Goal: Transaction & Acquisition: Purchase product/service

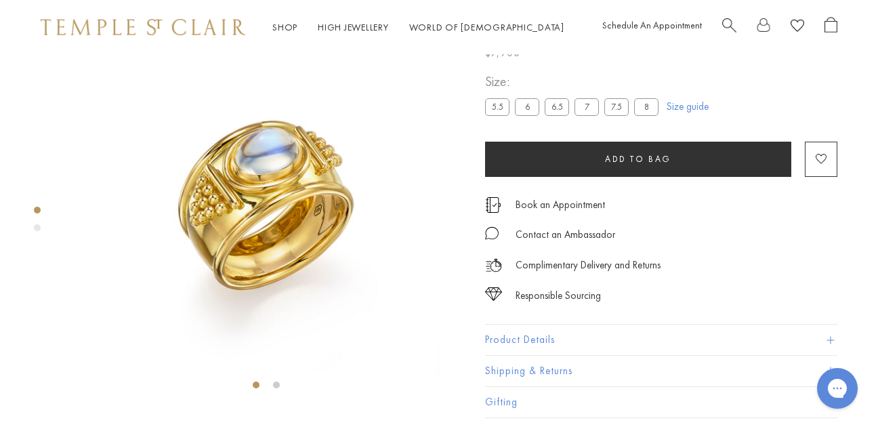
click at [524, 116] on label "6" at bounding box center [527, 107] width 24 height 17
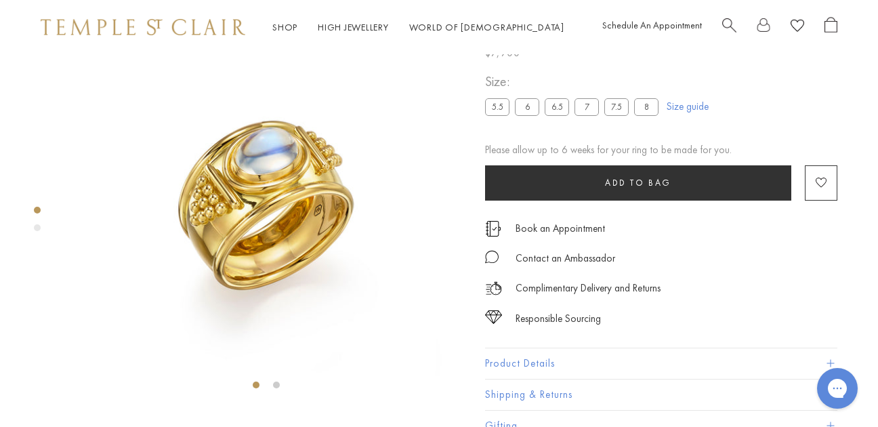
click at [494, 115] on label "5.5" at bounding box center [497, 106] width 24 height 17
click at [458, 154] on img at bounding box center [266, 198] width 397 height 397
drag, startPoint x: 494, startPoint y: 129, endPoint x: 458, endPoint y: 154, distance: 43.4
click at [0, 0] on div at bounding box center [0, 0] width 0 height 0
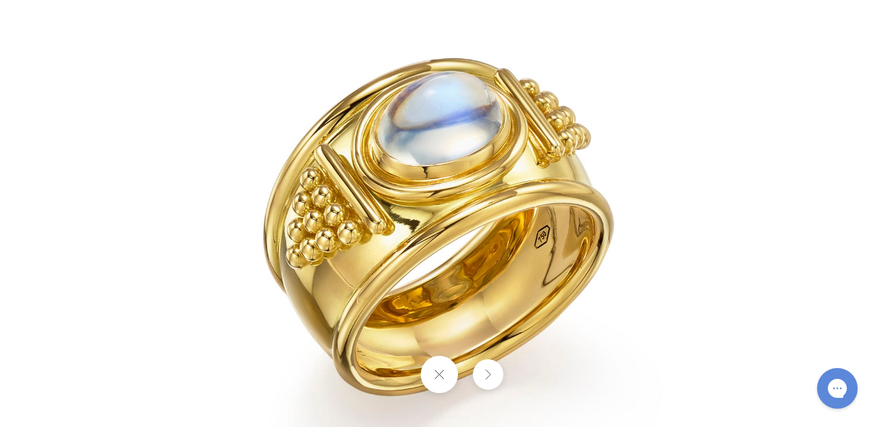
click at [439, 375] on button at bounding box center [438, 374] width 37 height 37
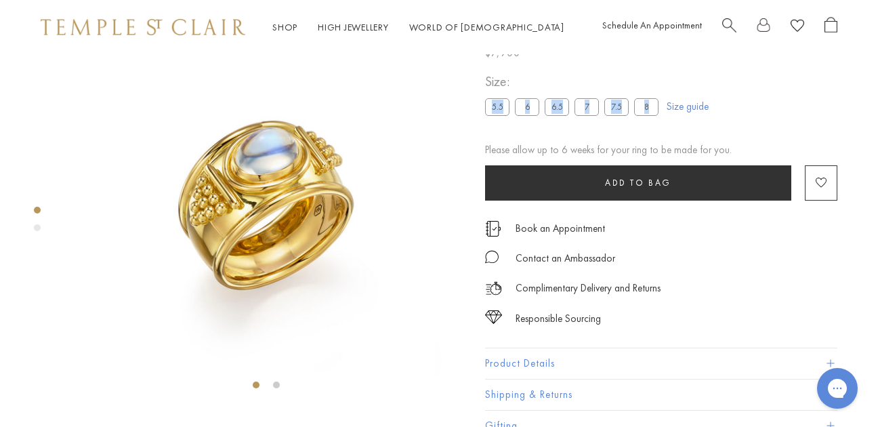
click at [493, 115] on label "5.5" at bounding box center [497, 106] width 24 height 17
click at [433, 165] on img at bounding box center [266, 198] width 397 height 397
drag, startPoint x: 493, startPoint y: 131, endPoint x: 433, endPoint y: 165, distance: 68.5
click at [0, 0] on div at bounding box center [0, 0] width 0 height 0
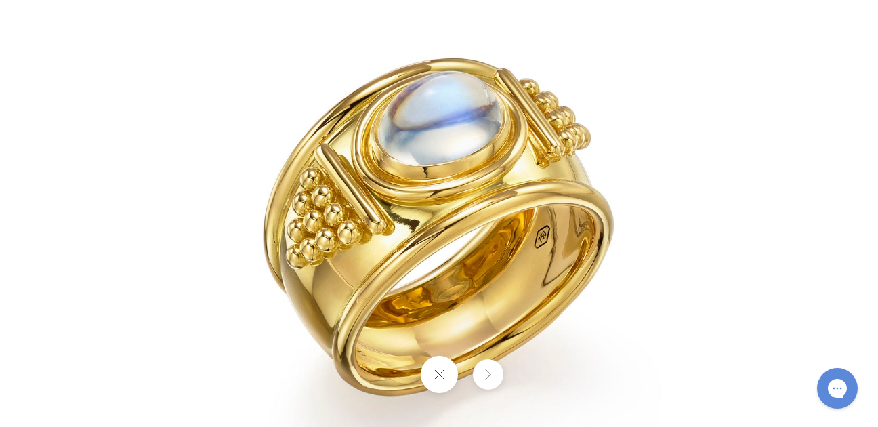
click at [446, 374] on button at bounding box center [438, 374] width 37 height 37
